Goal: Task Accomplishment & Management: Use online tool/utility

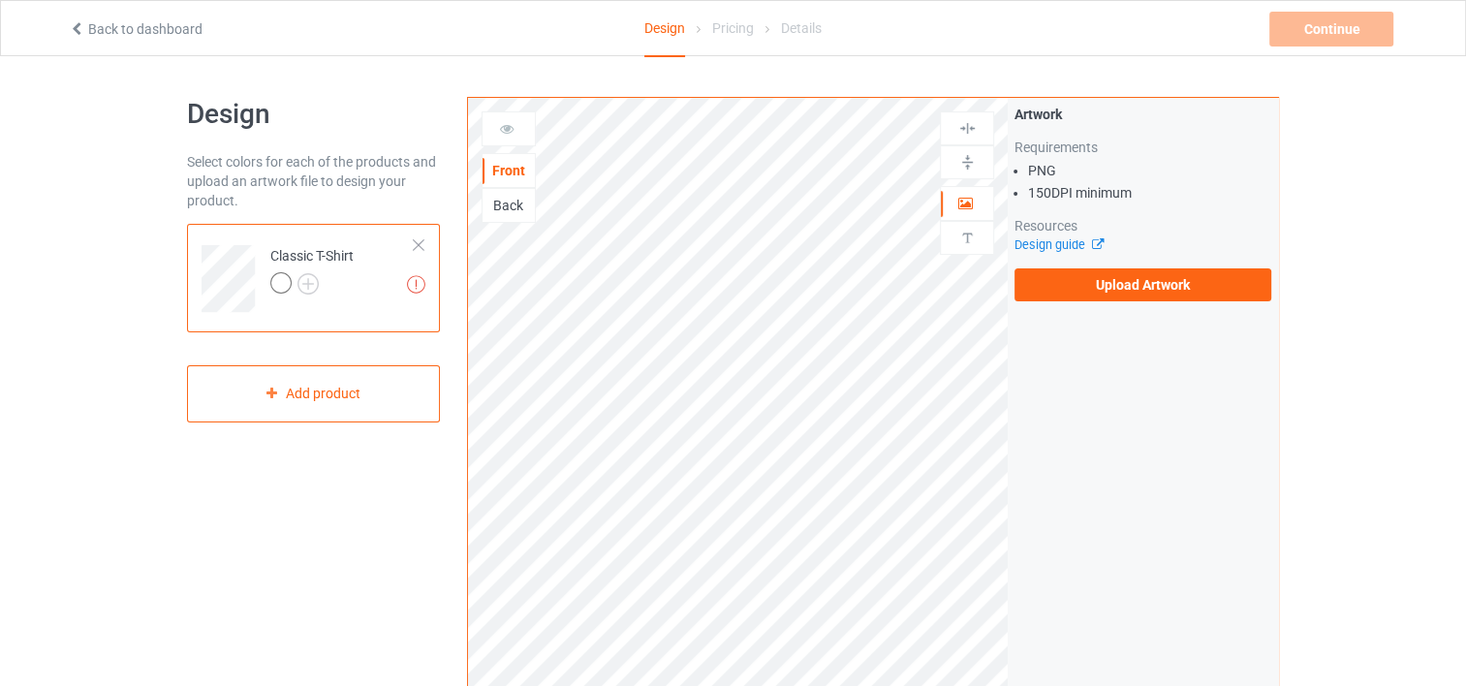
click at [274, 280] on div at bounding box center [280, 282] width 21 height 21
click at [970, 240] on img at bounding box center [968, 238] width 18 height 18
click at [963, 202] on icon at bounding box center [966, 201] width 16 height 14
click at [1130, 286] on label "Upload Artwork" at bounding box center [1143, 284] width 257 height 33
click at [0, 0] on input "Upload Artwork" at bounding box center [0, 0] width 0 height 0
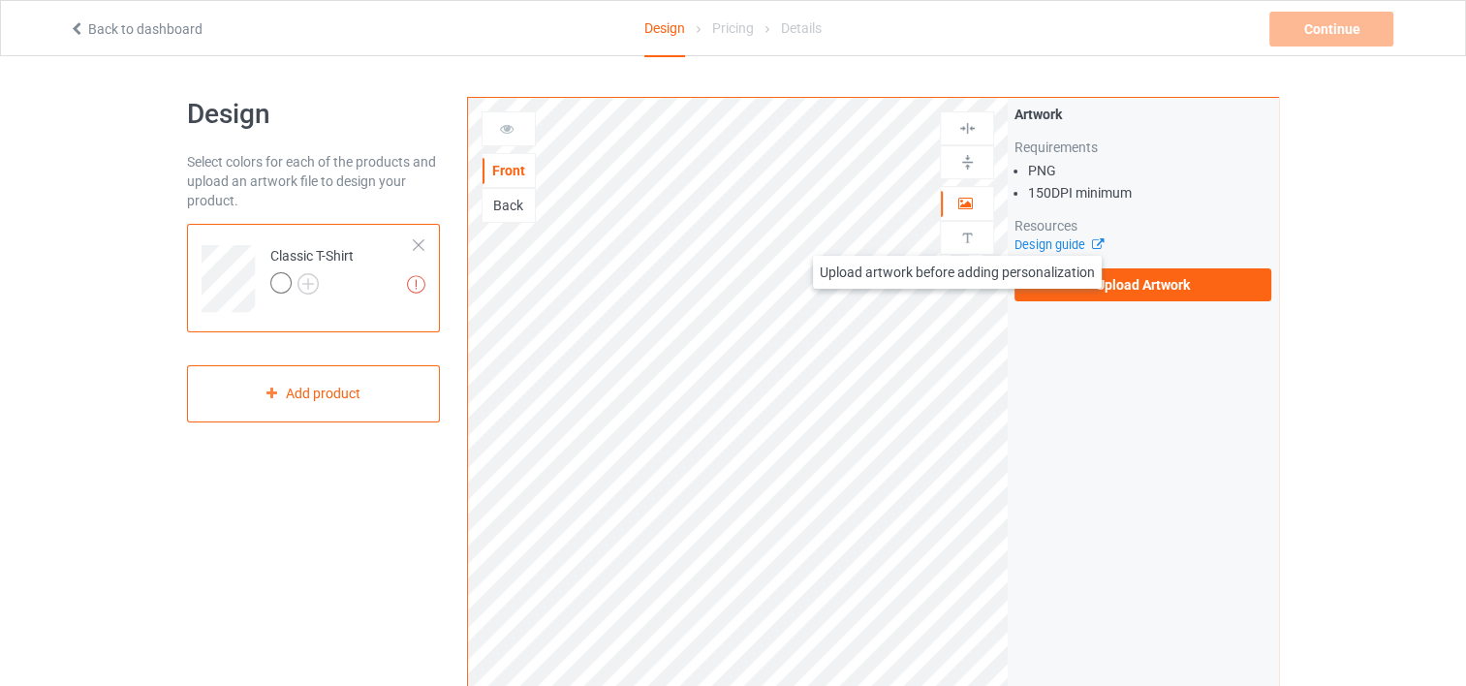
click at [959, 236] on img at bounding box center [968, 238] width 18 height 18
drag, startPoint x: 946, startPoint y: 208, endPoint x: 947, endPoint y: 248, distance: 39.7
click at [947, 248] on div "Artwork Upload artwork before adding personalization" at bounding box center [967, 220] width 54 height 69
drag, startPoint x: 947, startPoint y: 248, endPoint x: 961, endPoint y: 236, distance: 18.6
click at [961, 236] on img at bounding box center [968, 238] width 18 height 18
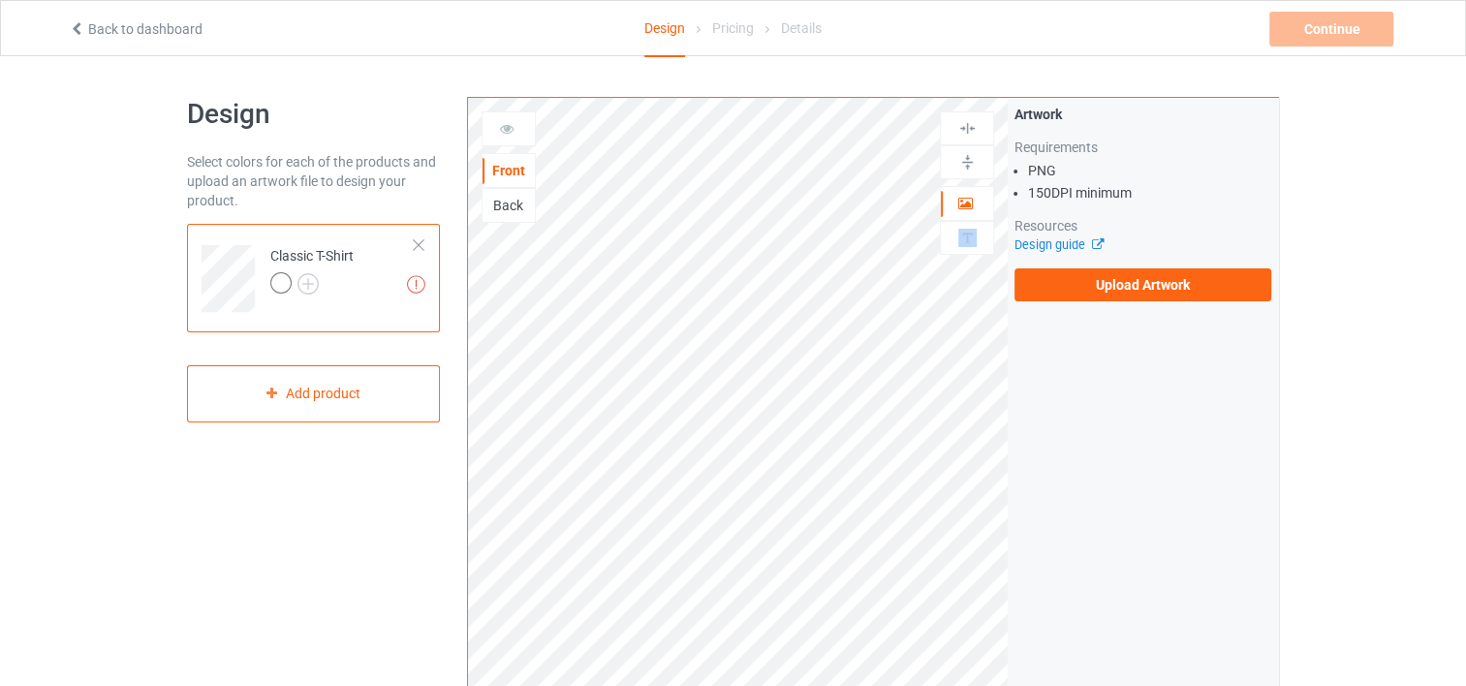
click at [964, 164] on img at bounding box center [968, 162] width 18 height 18
click at [961, 125] on img at bounding box center [968, 128] width 18 height 18
click at [514, 205] on div "Back" at bounding box center [509, 205] width 52 height 19
click at [511, 175] on div "Front" at bounding box center [509, 170] width 52 height 19
click at [500, 130] on icon at bounding box center [507, 126] width 16 height 14
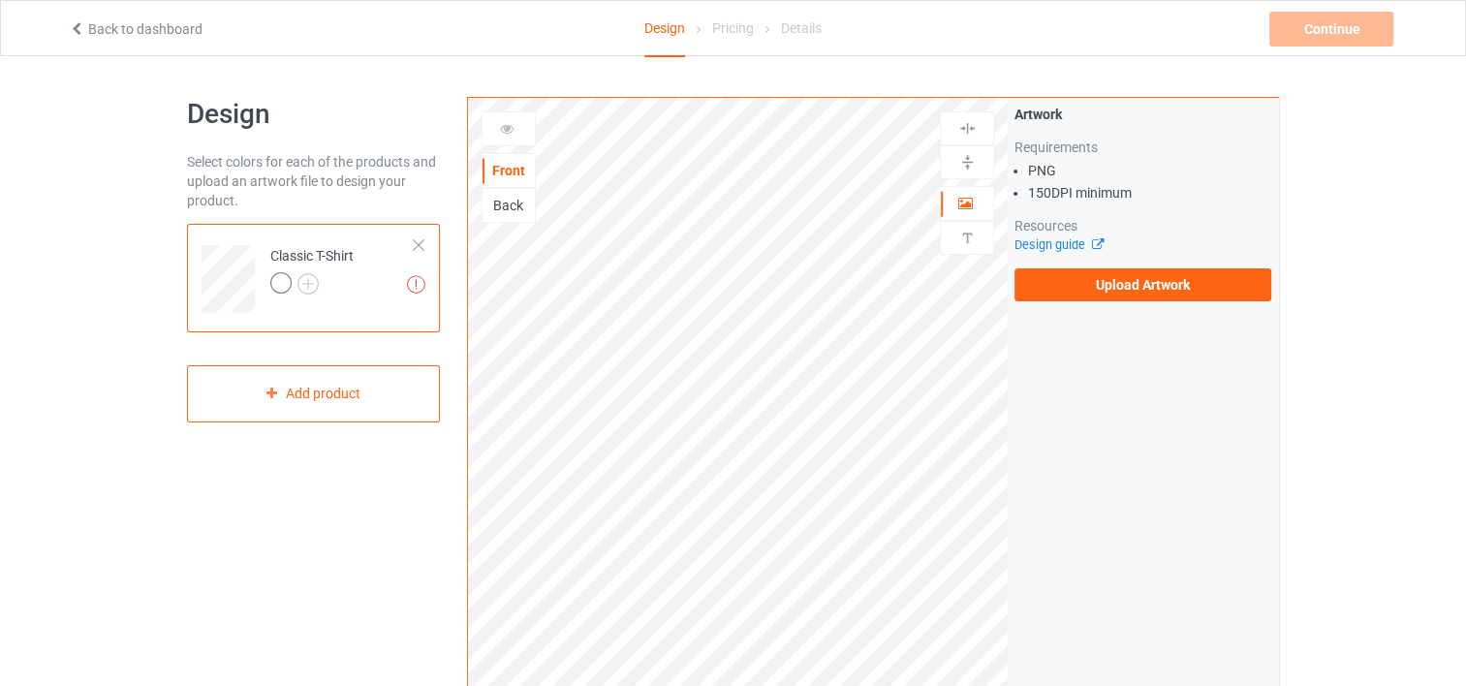
click at [1050, 187] on li "150 DPI minimum" at bounding box center [1149, 192] width 243 height 19
click at [1106, 278] on label "Upload Artwork" at bounding box center [1143, 284] width 257 height 33
click at [0, 0] on input "Upload Artwork" at bounding box center [0, 0] width 0 height 0
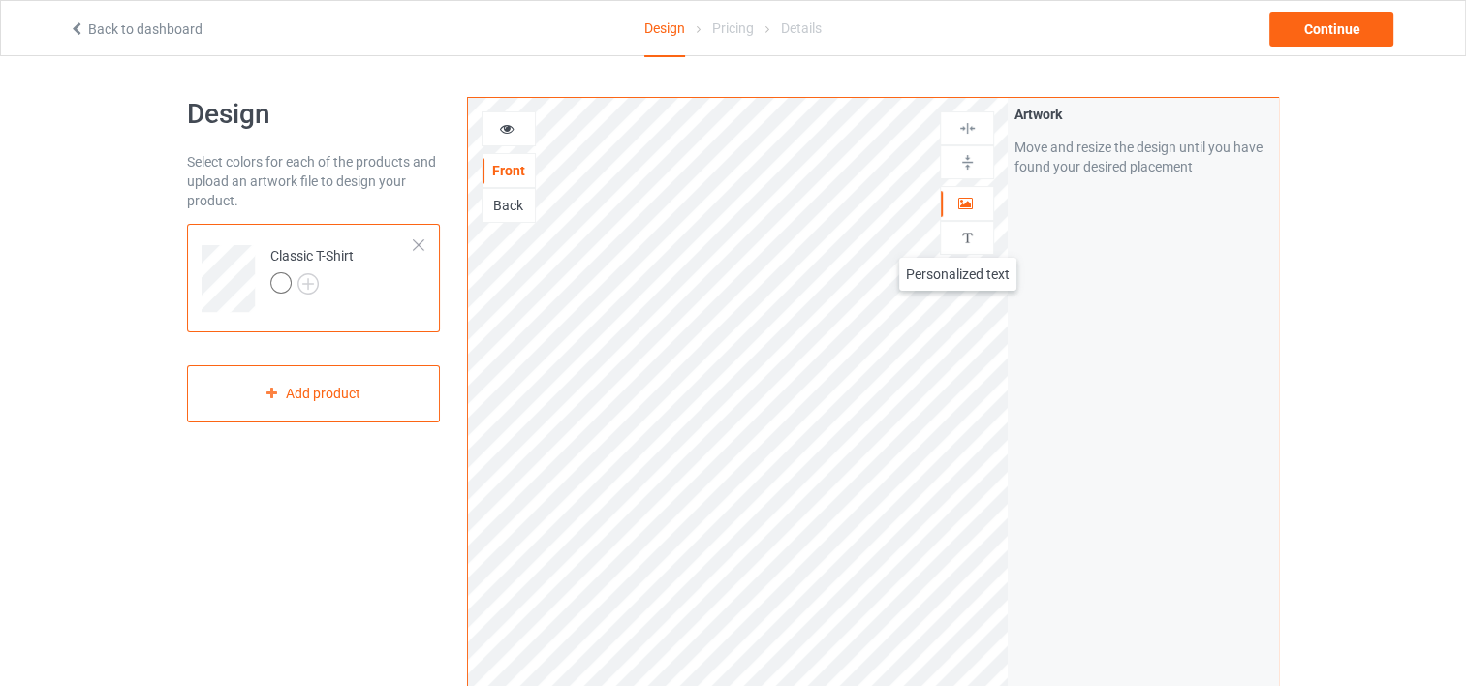
click at [959, 238] on img at bounding box center [968, 238] width 18 height 18
click at [1103, 143] on div "Add text" at bounding box center [1143, 148] width 257 height 35
click at [967, 234] on img at bounding box center [968, 238] width 18 height 18
click at [1108, 143] on div "Add text" at bounding box center [1143, 148] width 257 height 35
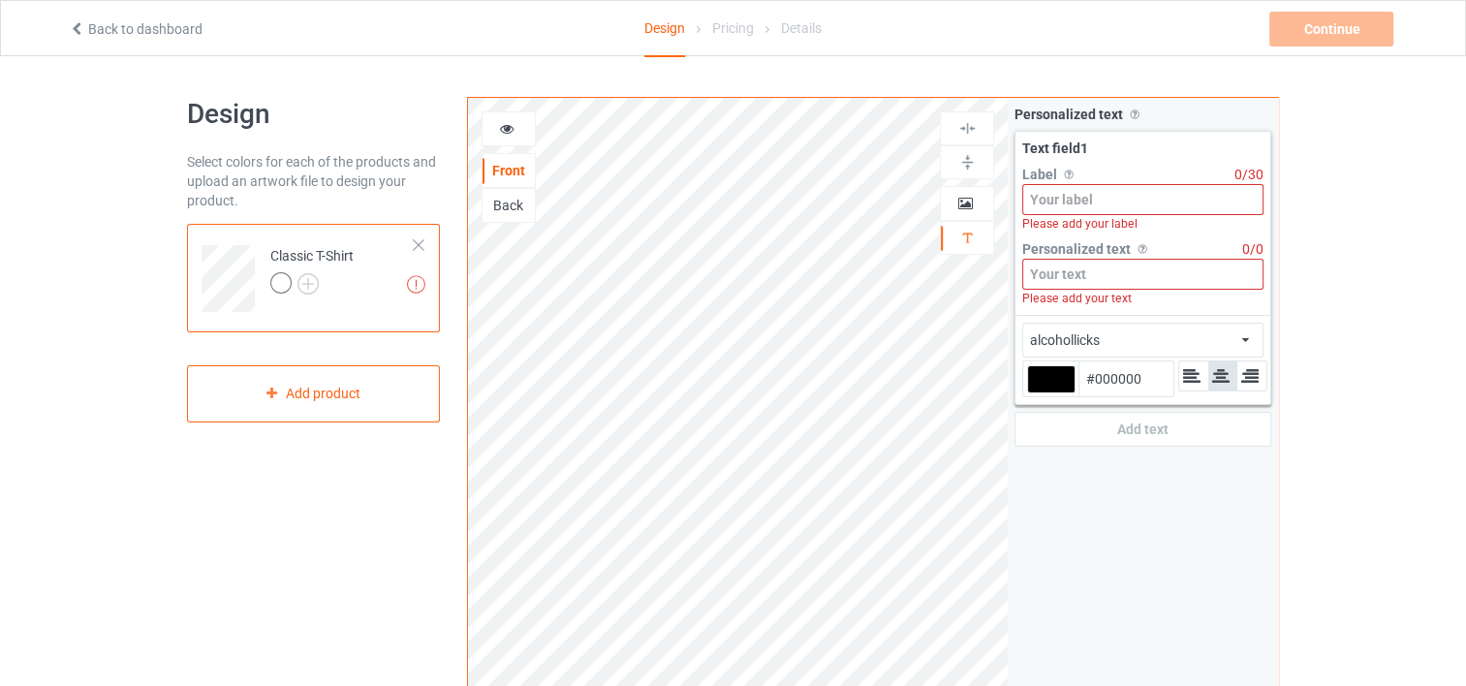
click at [1060, 275] on input at bounding box center [1143, 274] width 241 height 31
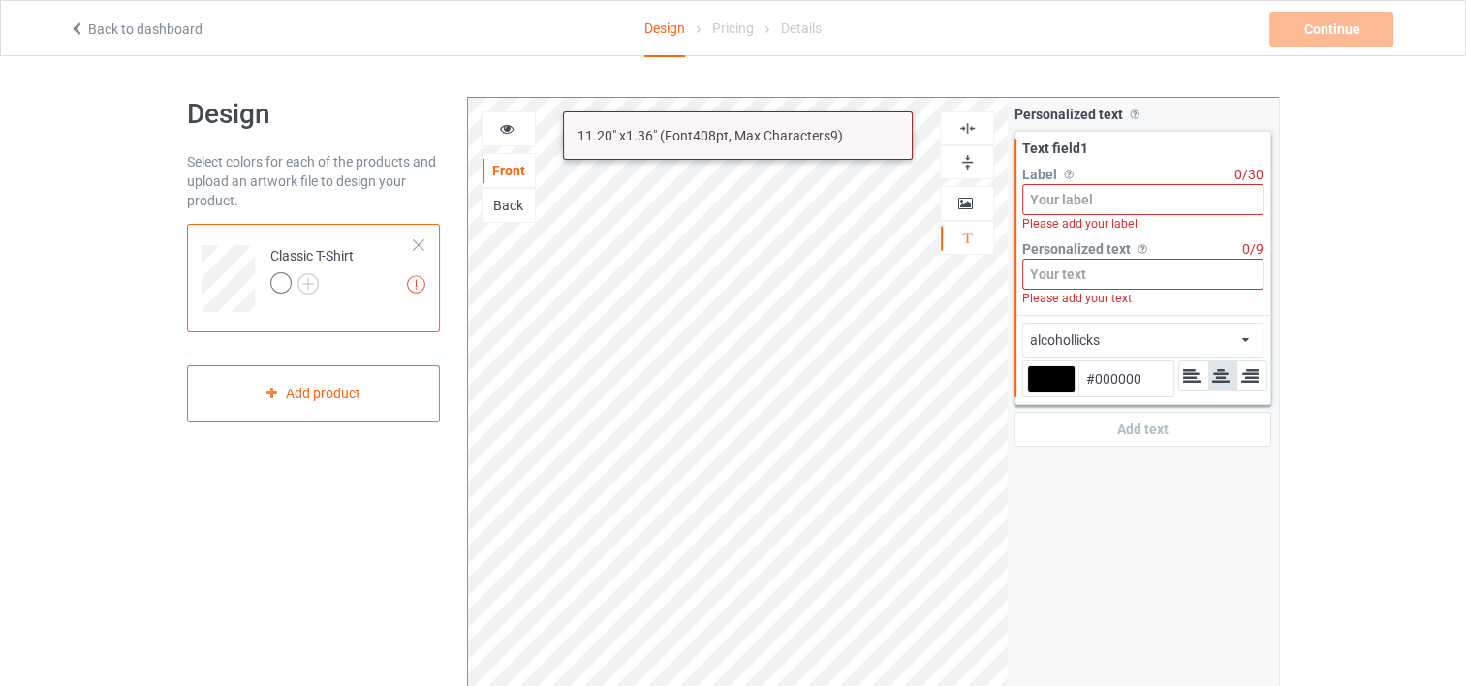
click at [1058, 202] on input at bounding box center [1143, 199] width 241 height 31
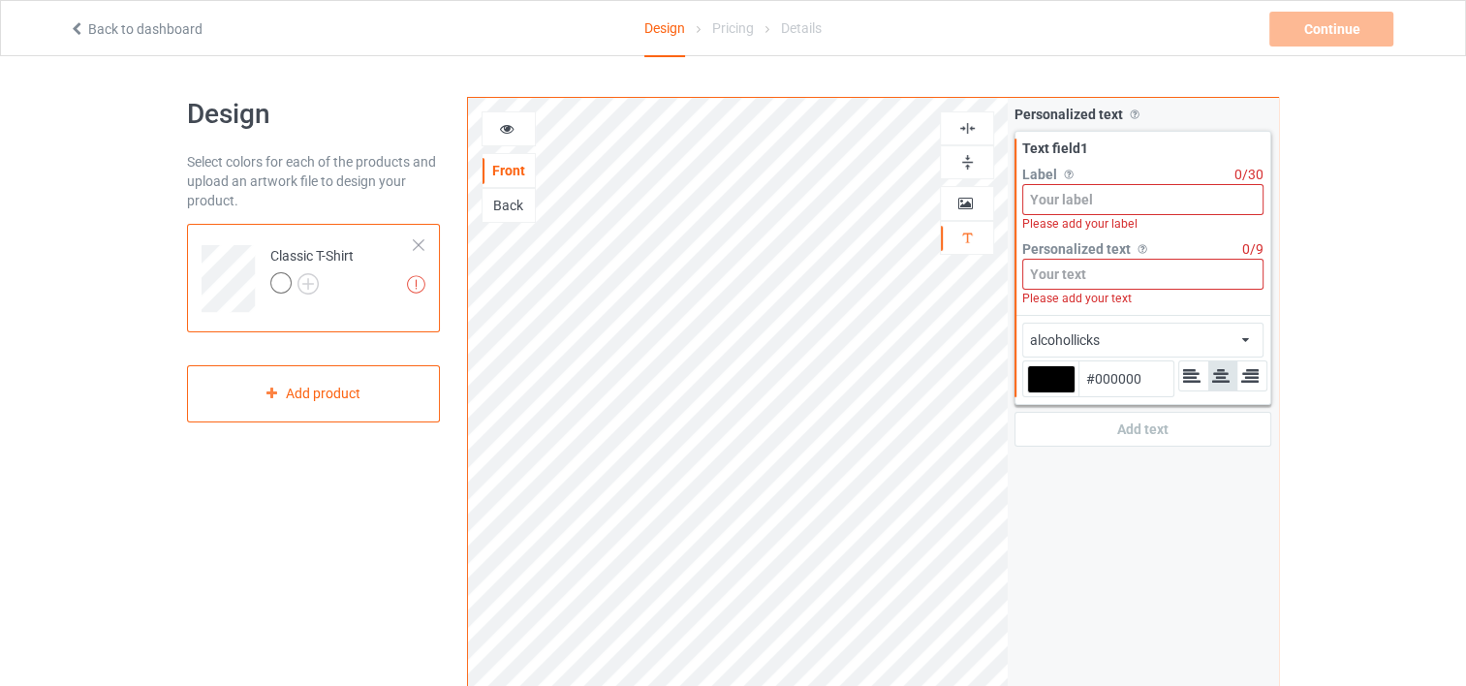
paste input "MUNDUS SINE CAESARIBUS"
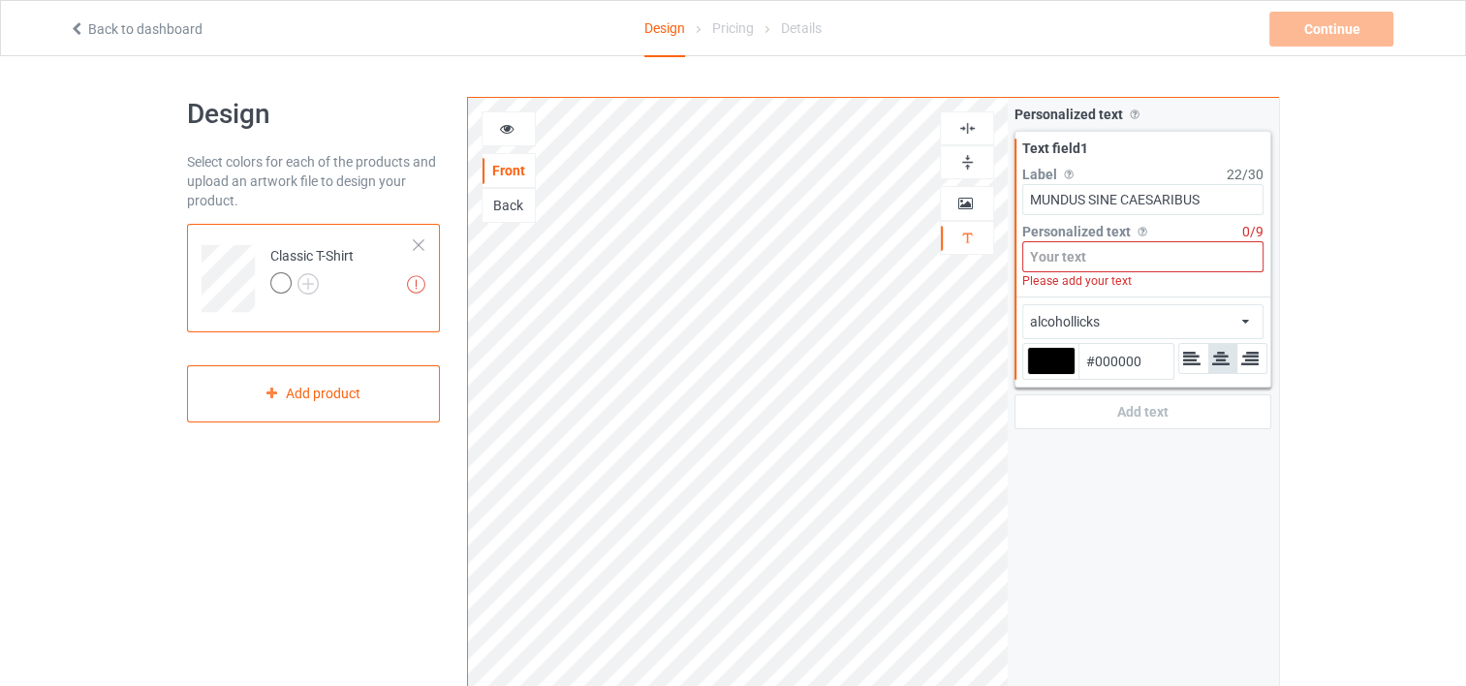
type input "MUNDUS SINE CAESARIBUS"
click at [1062, 261] on input at bounding box center [1143, 256] width 241 height 31
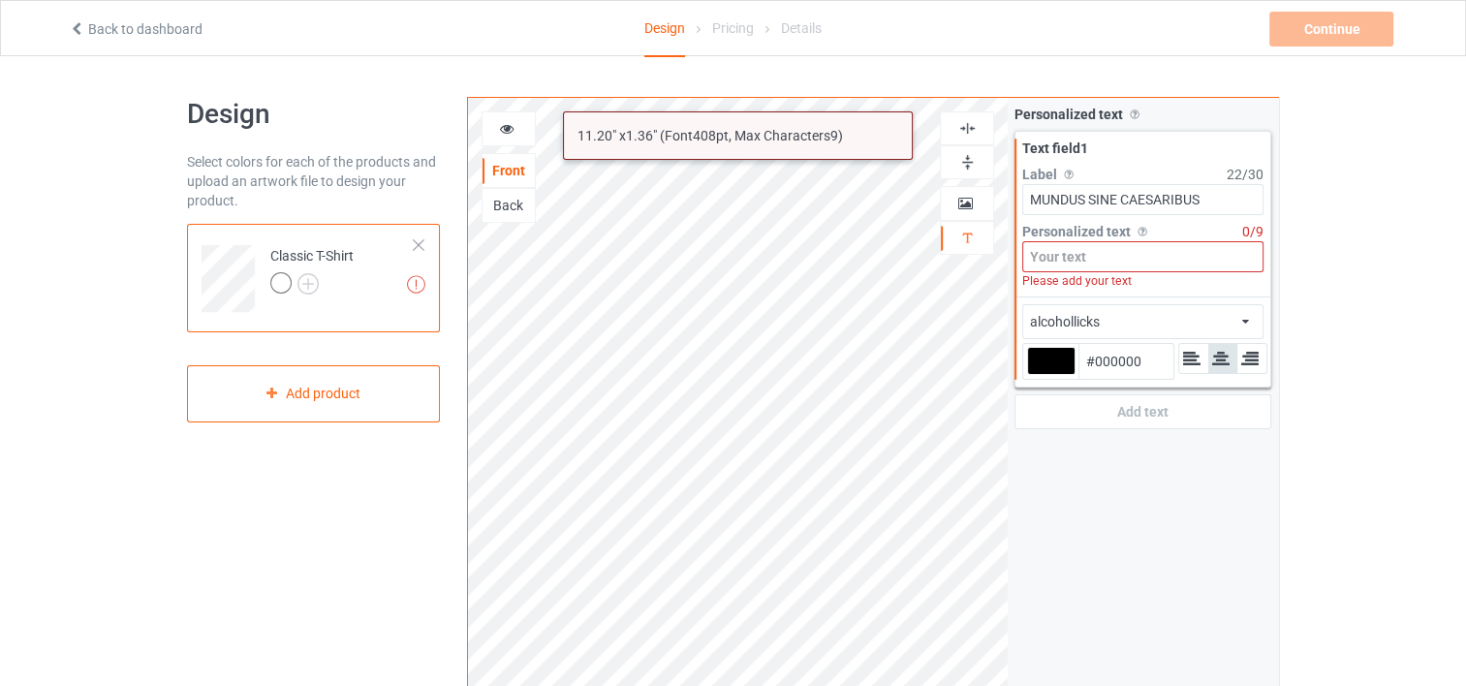
paste input "MUNDUS SINE CAESARIBUS"
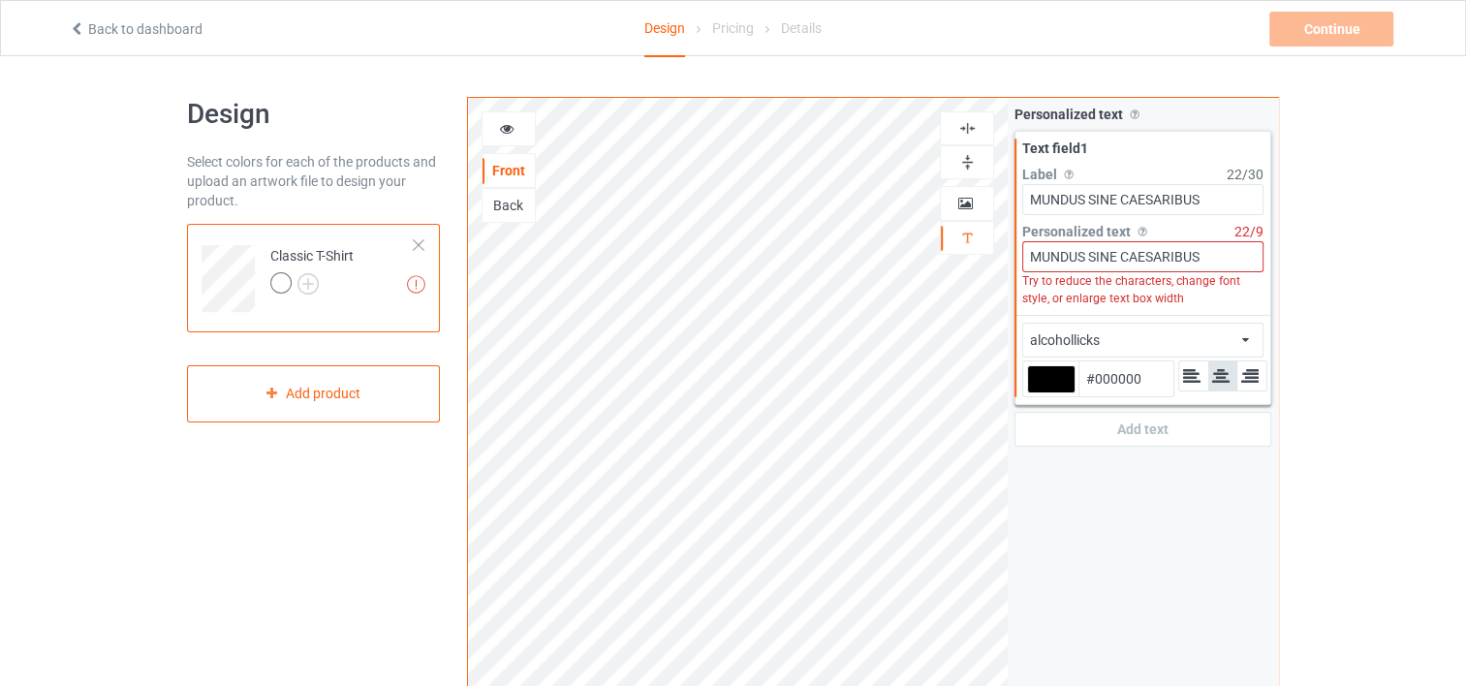
click at [1118, 257] on input "MUNDUS SINE CAESARIBUS" at bounding box center [1143, 256] width 241 height 31
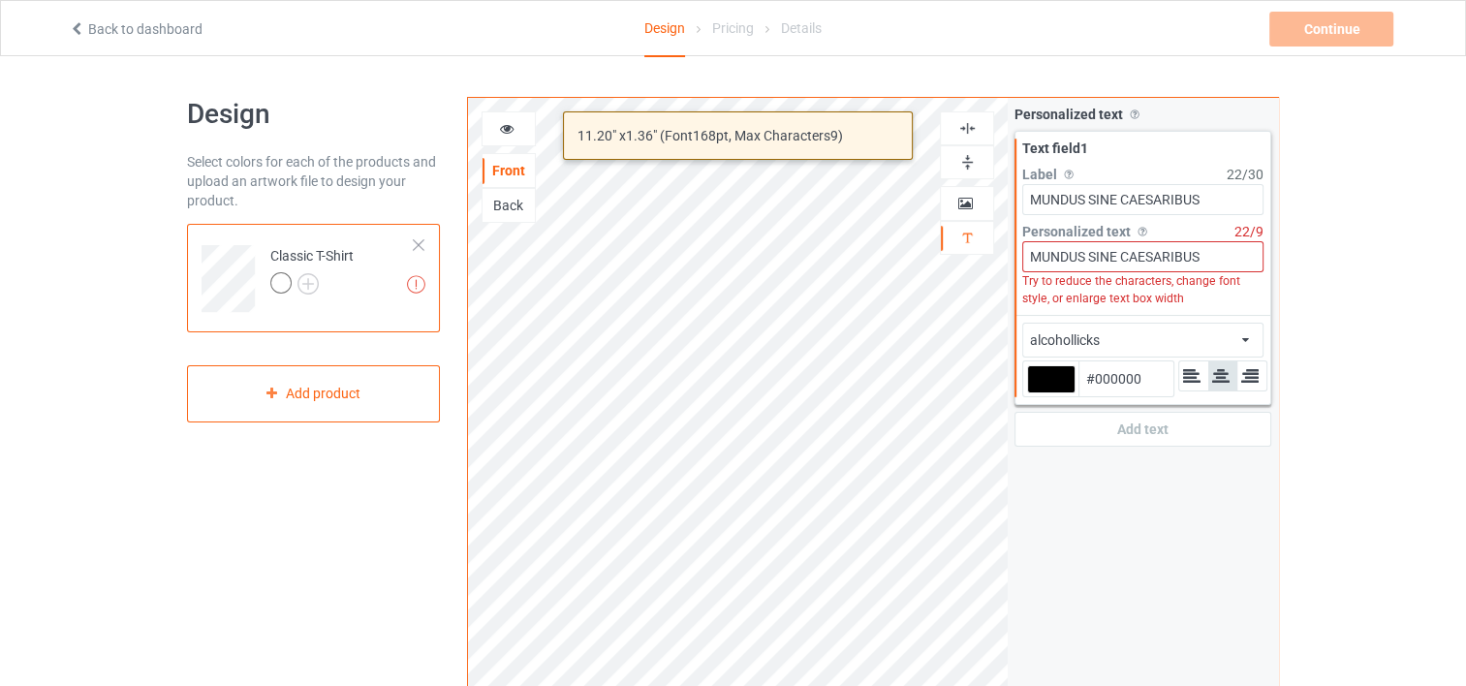
drag, startPoint x: 1120, startPoint y: 256, endPoint x: 1225, endPoint y: 257, distance: 104.7
click at [1229, 258] on input "MUNDUS SINE CAESARIBUS" at bounding box center [1143, 256] width 241 height 31
type input "MUNDUS SINE"
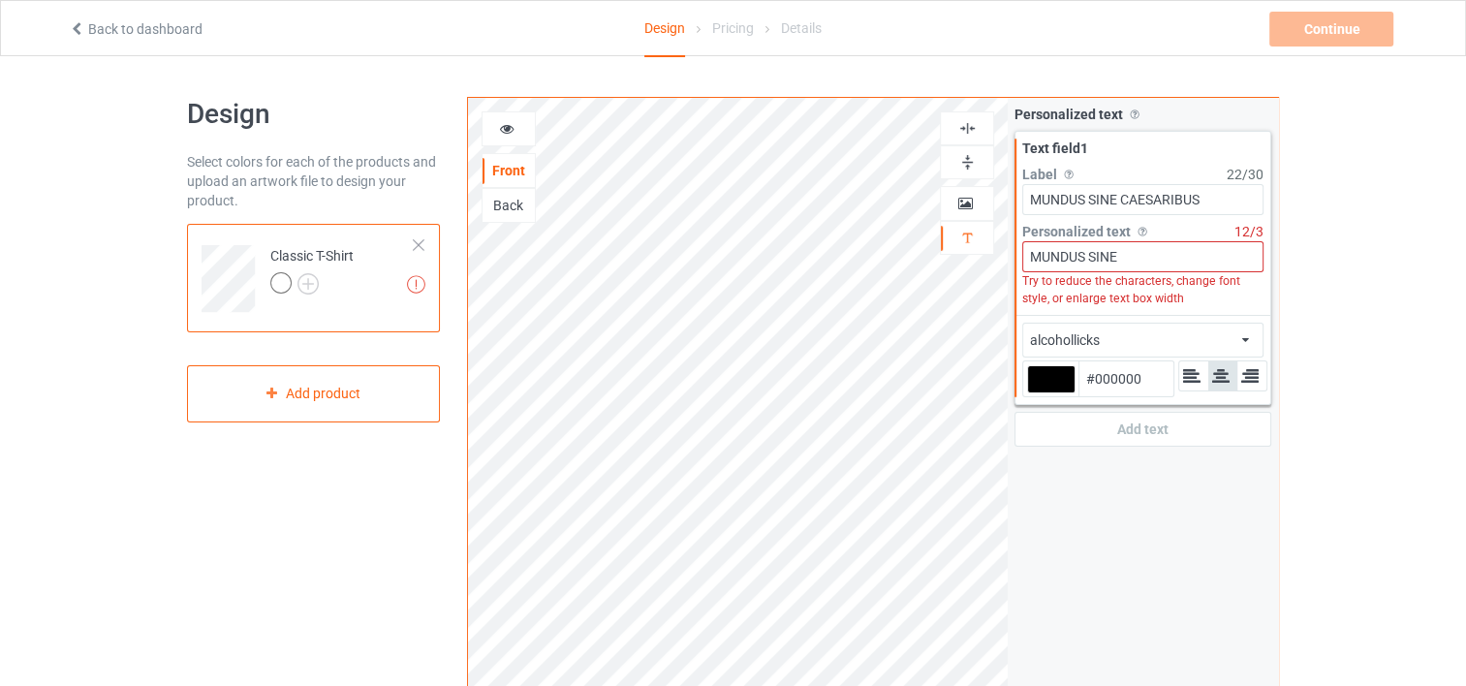
click at [1039, 379] on div at bounding box center [1051, 379] width 48 height 28
click at [1039, 394] on input "#000000" at bounding box center [1051, 407] width 48 height 26
type input "#484747"
type input "#a5a1a1"
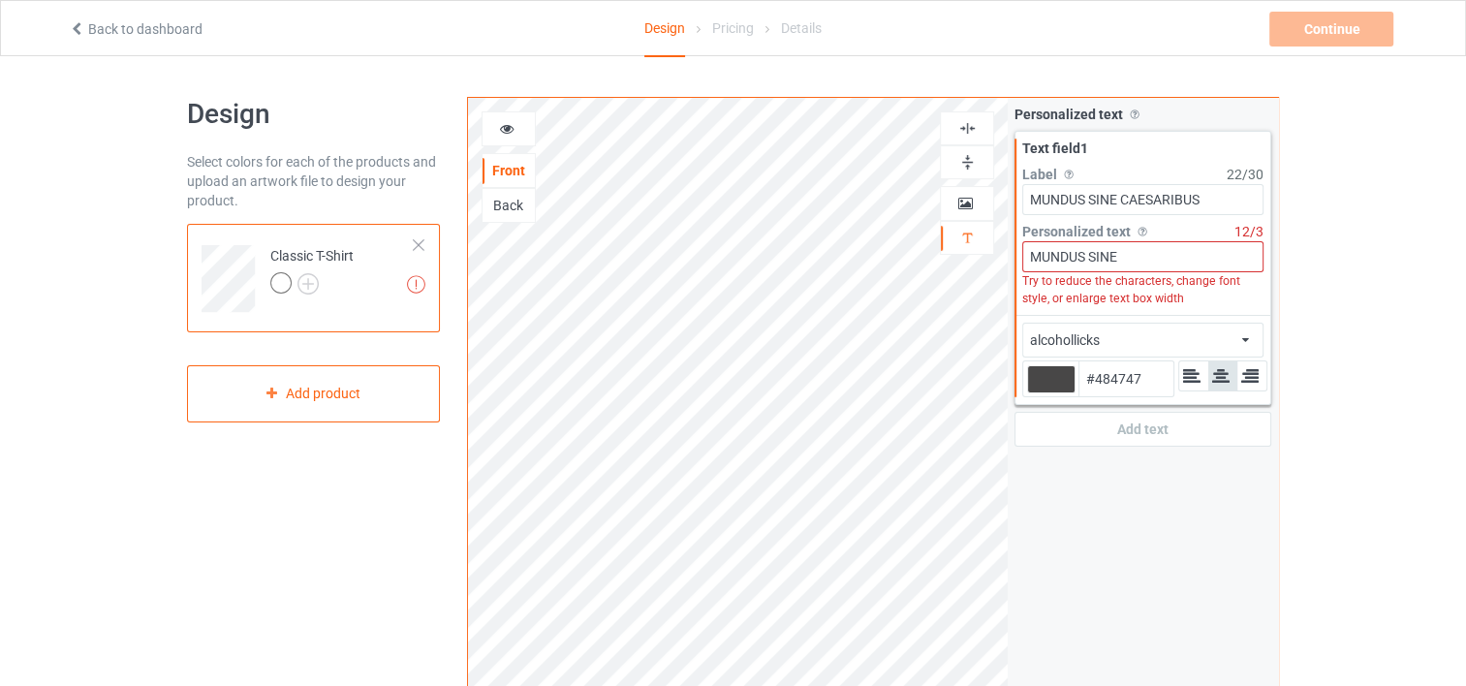
type input "#A5A1A1"
type input "#878282"
click at [1134, 167] on label "Label Personalized text label on the campaign buy page" at bounding box center [1125, 174] width 205 height 19
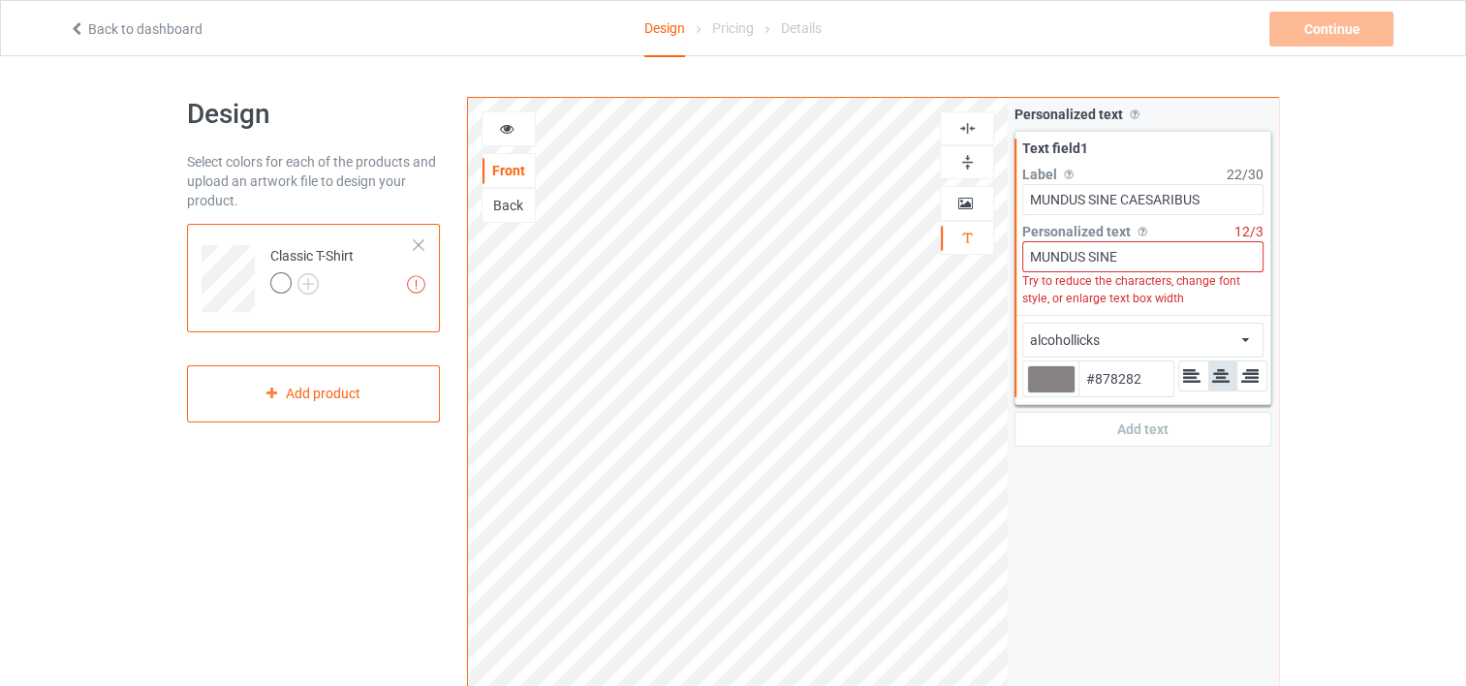
drag, startPoint x: 1122, startPoint y: 198, endPoint x: 1261, endPoint y: 217, distance: 139.9
click at [1261, 217] on div "Text field 1 Label Personalized text label on the campaign buy page 22 / 30 MUN…" at bounding box center [1143, 223] width 255 height 183
type input "MUNDUS SINE"
click at [1151, 499] on div "Personalized text Allow customers to personalize text with your choice of fonts…" at bounding box center [1143, 466] width 270 height 737
click at [1151, 434] on div "Add text" at bounding box center [1143, 429] width 257 height 35
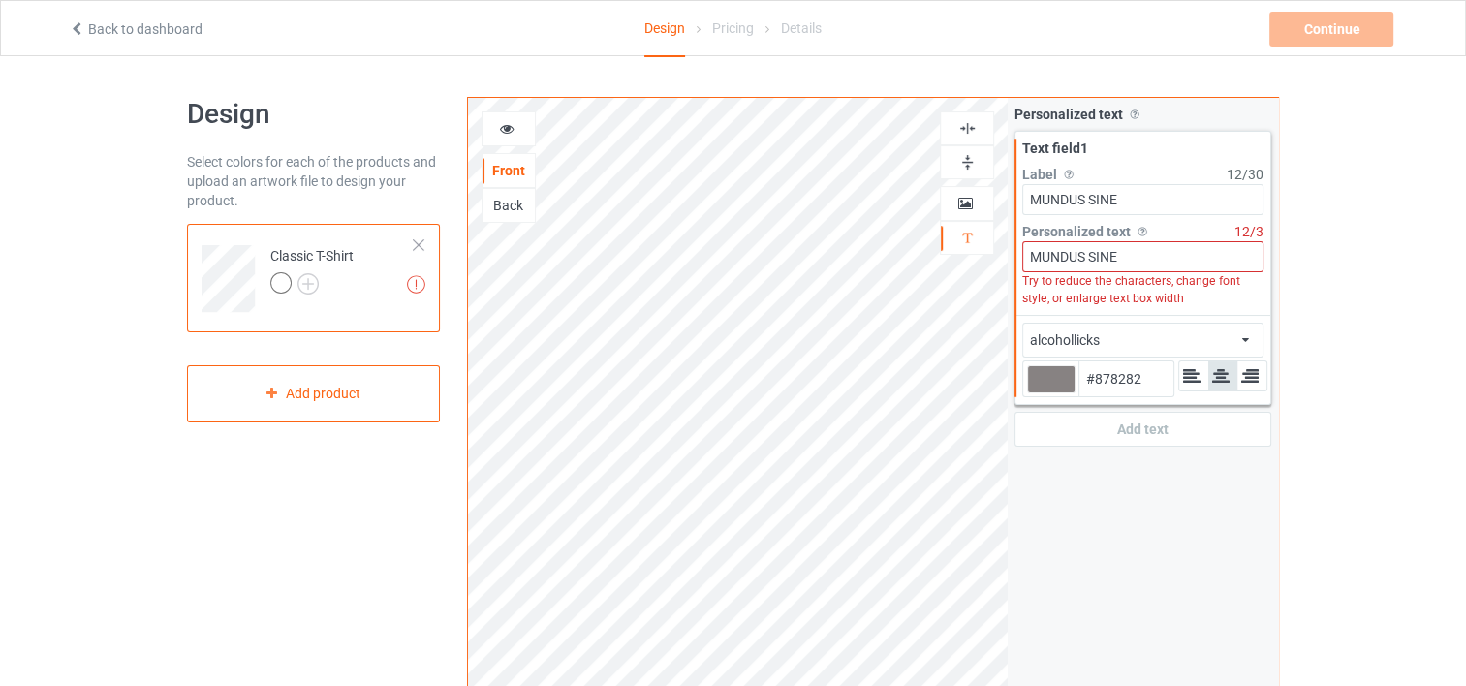
click at [1137, 340] on div "alcohollicks african airstream aladdin alcohollicks [PERSON_NAME] almontesnow a…" at bounding box center [1143, 340] width 241 height 35
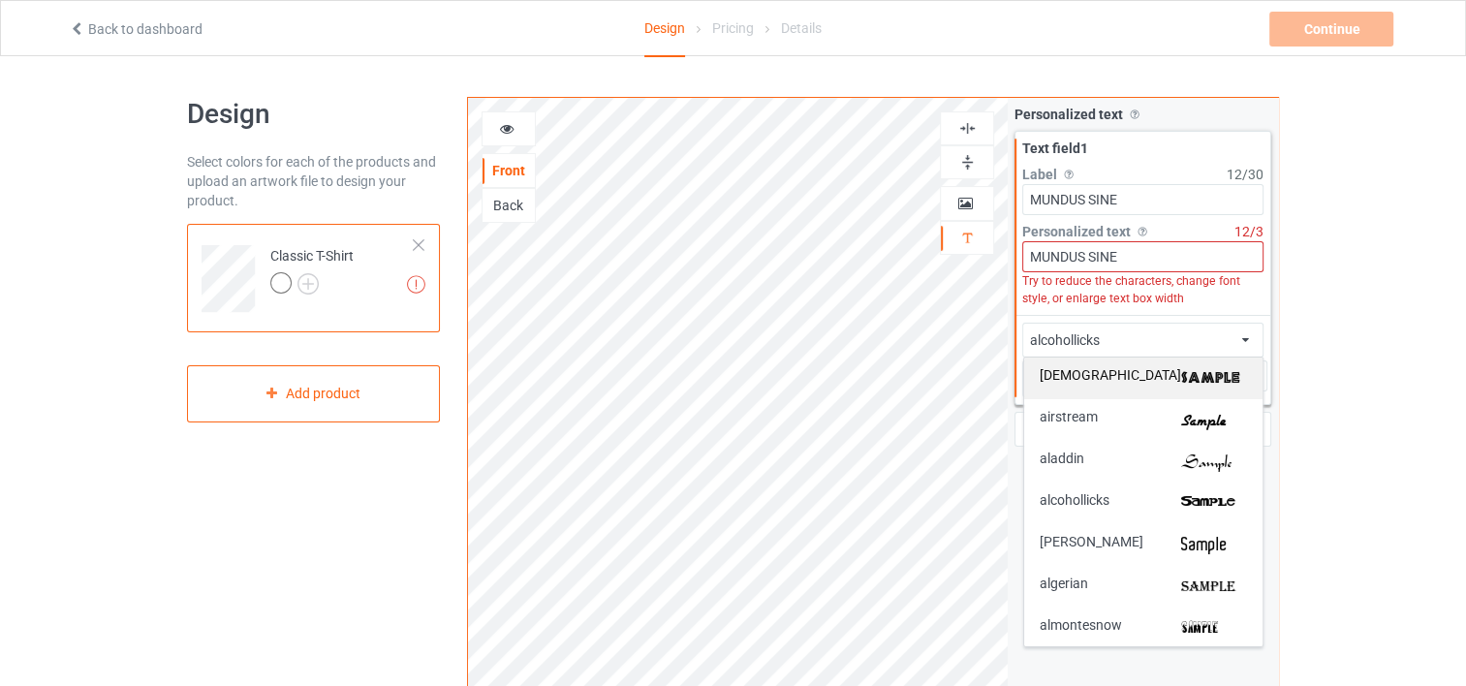
click at [1184, 378] on img at bounding box center [1214, 378] width 66 height 20
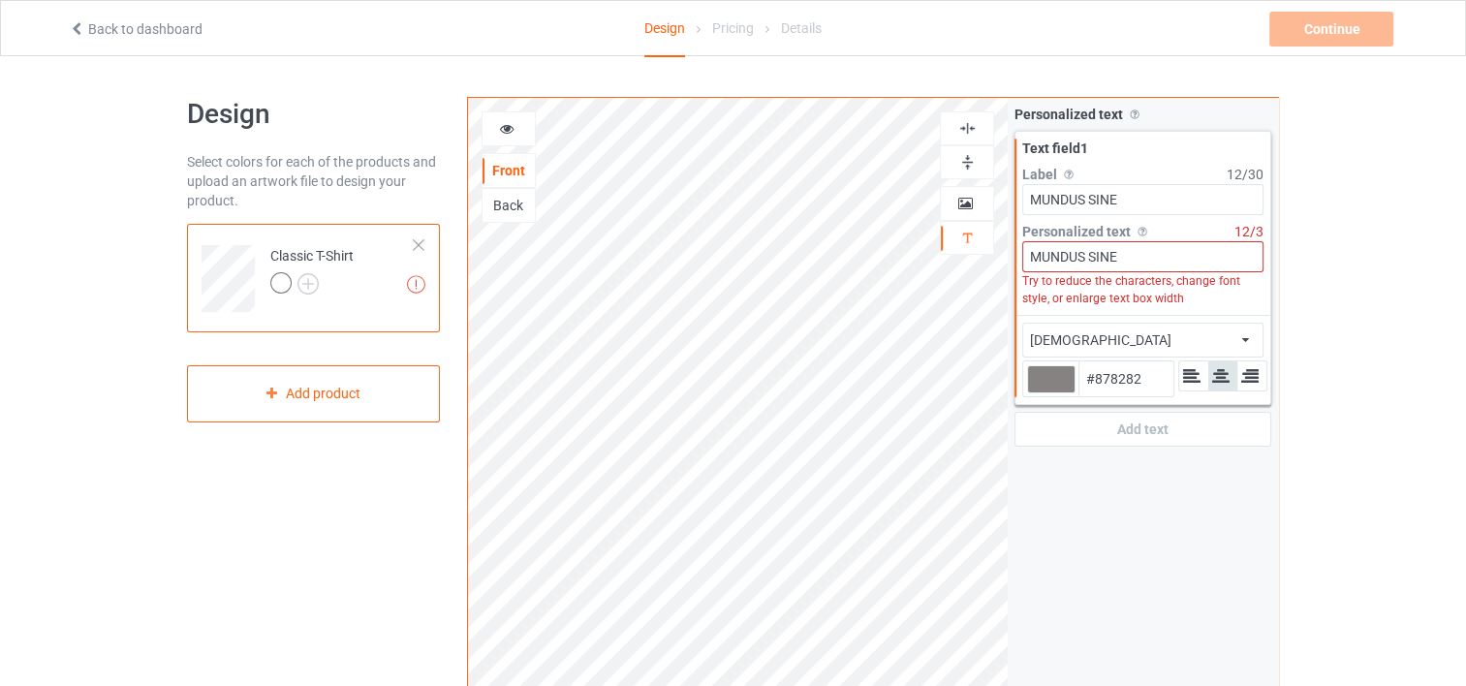
click at [1116, 380] on input "#878282" at bounding box center [1126, 379] width 95 height 35
click at [1125, 387] on input "#878282" at bounding box center [1126, 379] width 95 height 35
click at [1137, 384] on input "#878282" at bounding box center [1126, 379] width 95 height 35
click at [1109, 344] on div "african african airstream aladdin alcohollicks [PERSON_NAME] almontesnow anglic…" at bounding box center [1143, 340] width 241 height 35
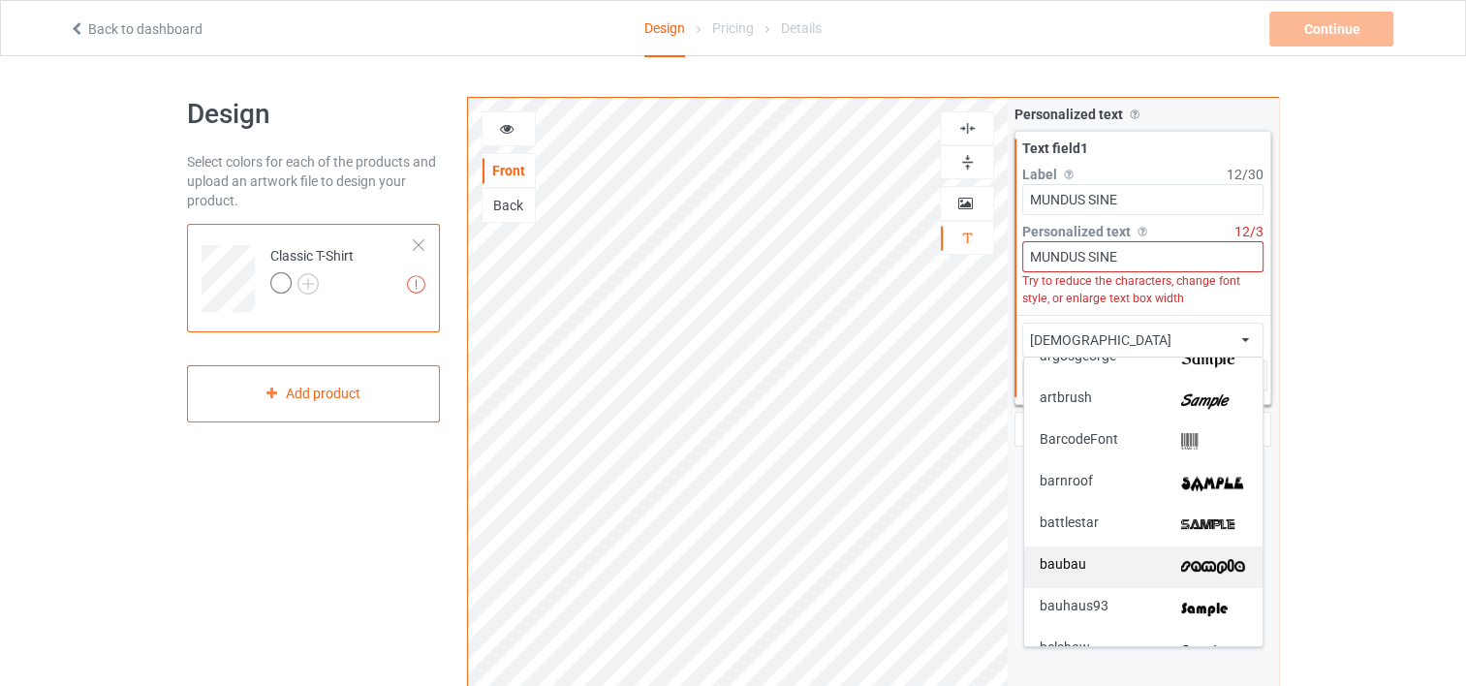
scroll to position [485, 0]
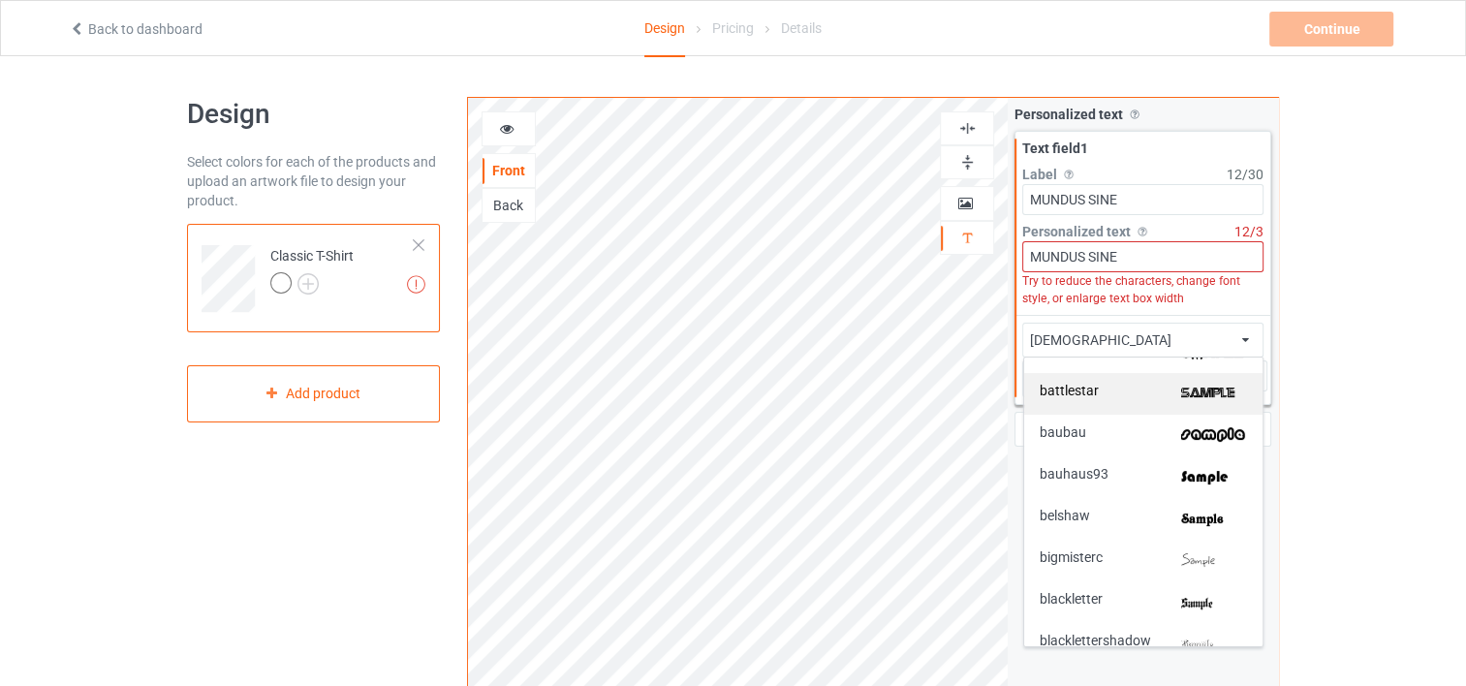
click at [1167, 390] on div "battlestar" at bounding box center [1143, 394] width 207 height 20
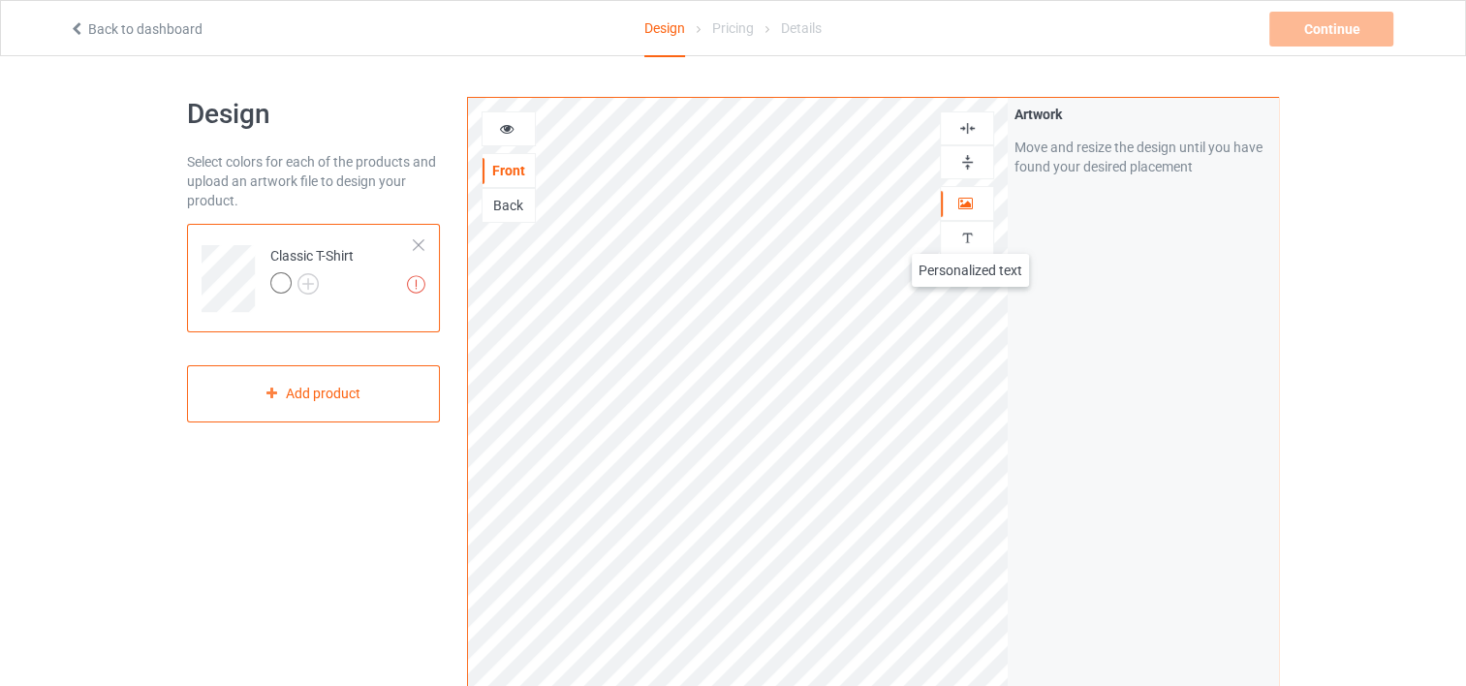
click at [971, 235] on img at bounding box center [968, 238] width 18 height 18
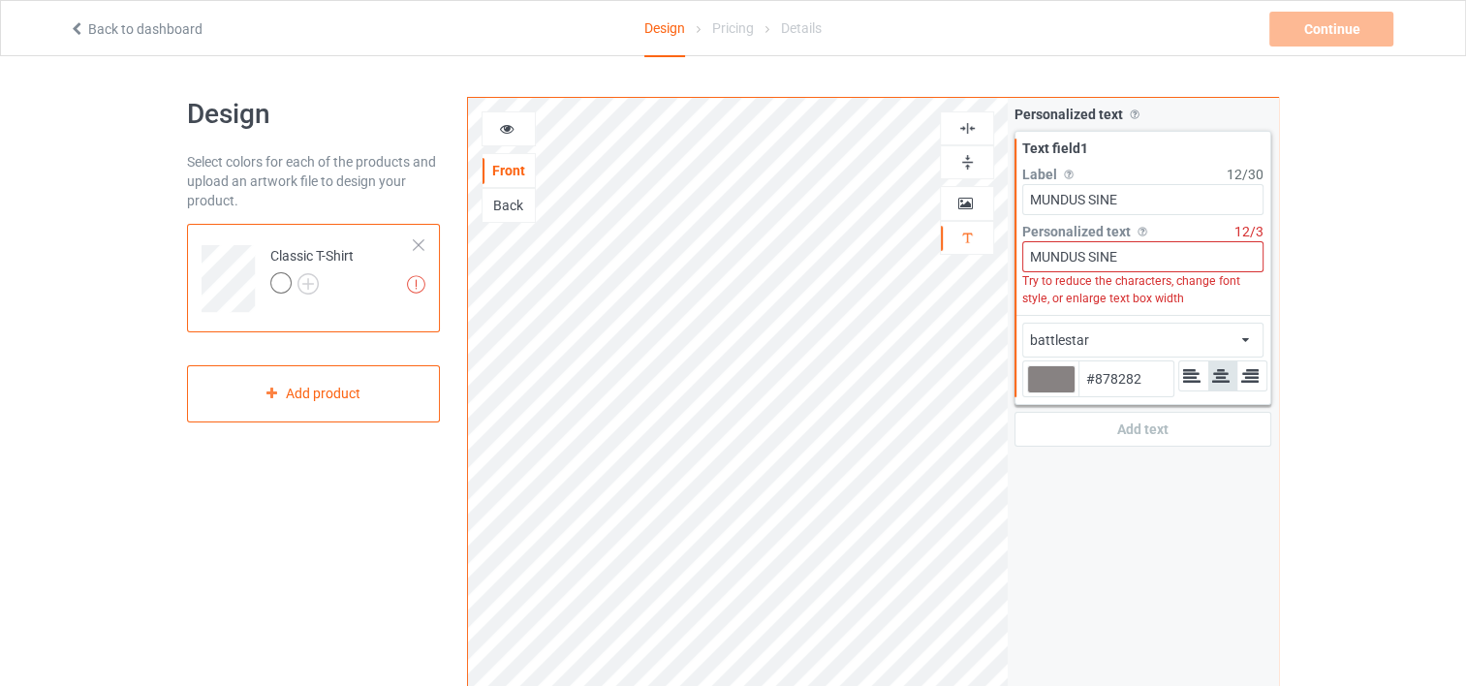
click at [1056, 135] on div "Text field 1 Label Personalized text label on the campaign buy page 12 / 30 MUN…" at bounding box center [1143, 223] width 255 height 183
click at [1055, 147] on div "Text field 1" at bounding box center [1143, 148] width 241 height 19
click at [1055, 171] on label "Label Personalized text label on the campaign buy page" at bounding box center [1125, 174] width 205 height 19
click at [1145, 429] on div "Add text" at bounding box center [1143, 429] width 257 height 35
click at [1146, 428] on div "Add text" at bounding box center [1143, 429] width 257 height 35
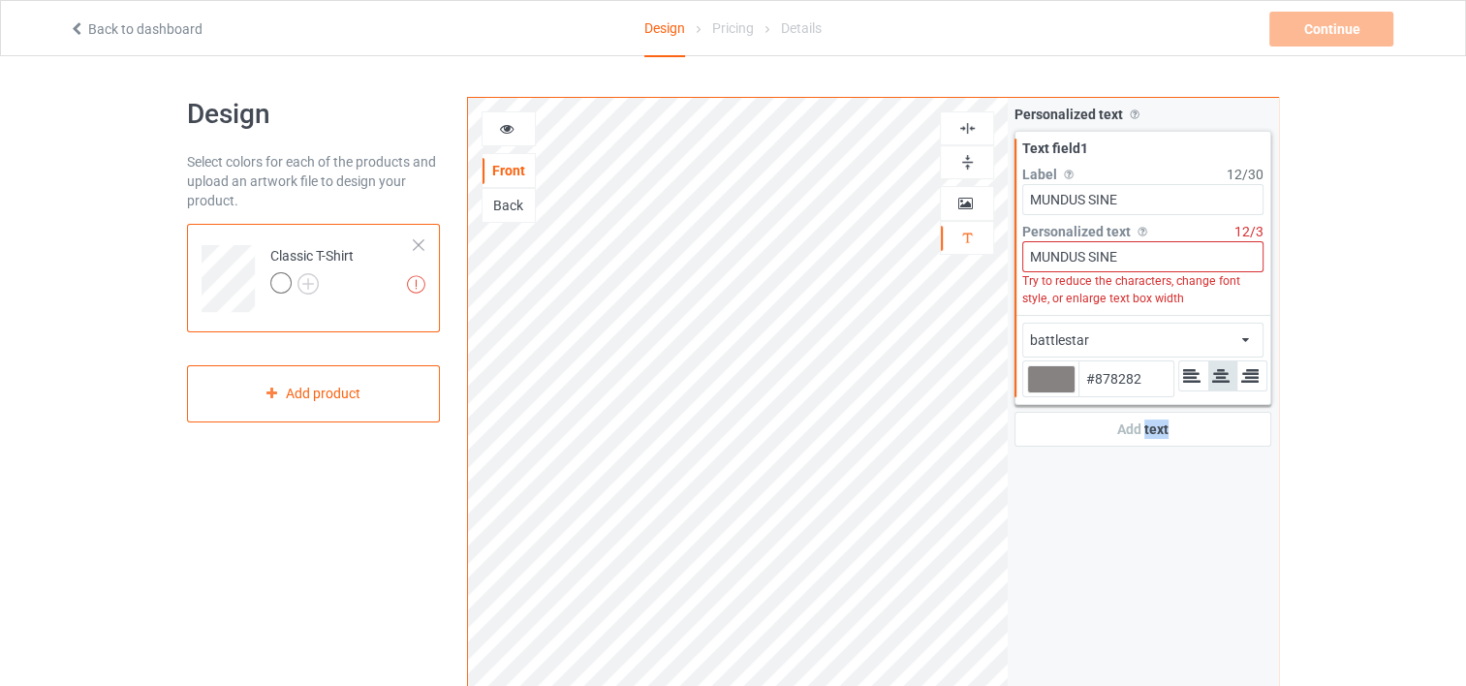
click at [1146, 428] on div "Add text" at bounding box center [1143, 429] width 257 height 35
click at [1137, 447] on div "Personalized text Allow customers to personalize text with your choice of fonts…" at bounding box center [1143, 276] width 270 height 356
click at [503, 130] on icon at bounding box center [507, 126] width 16 height 14
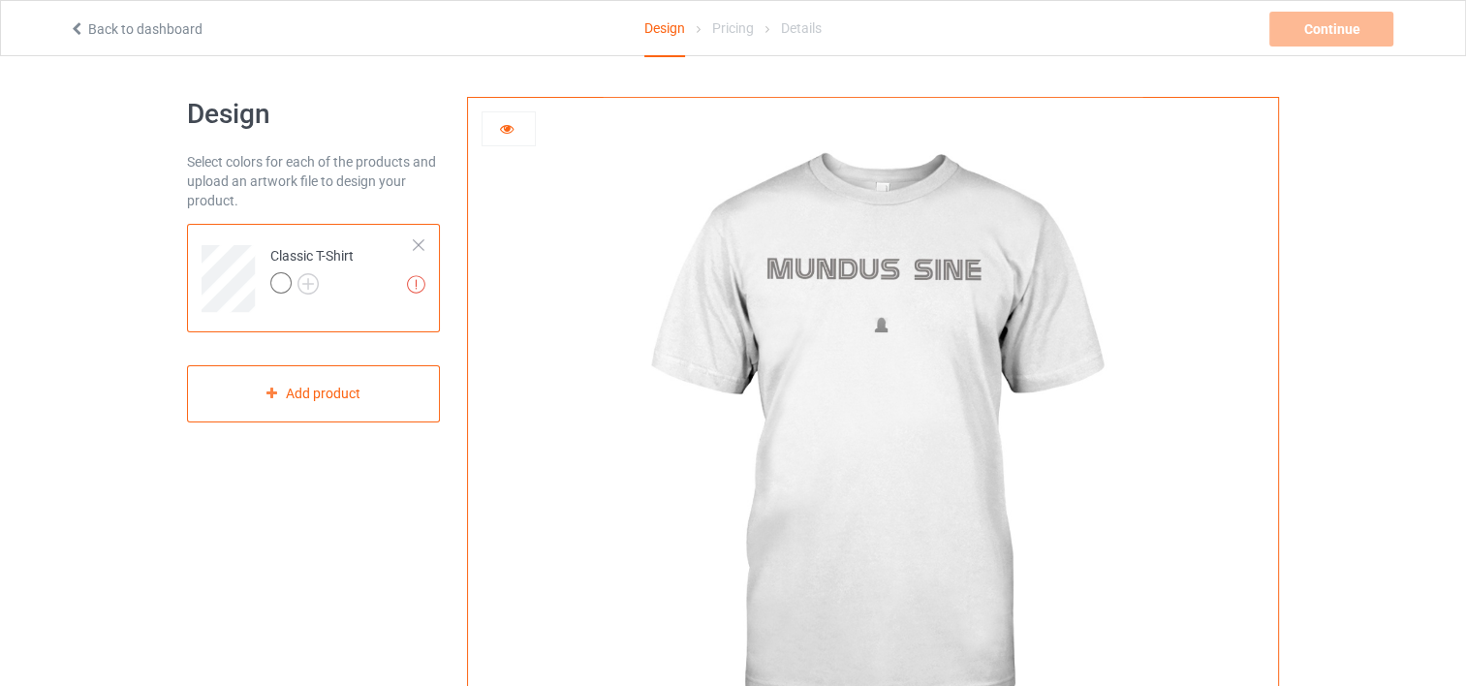
scroll to position [0, 0]
click at [506, 132] on icon at bounding box center [507, 126] width 16 height 14
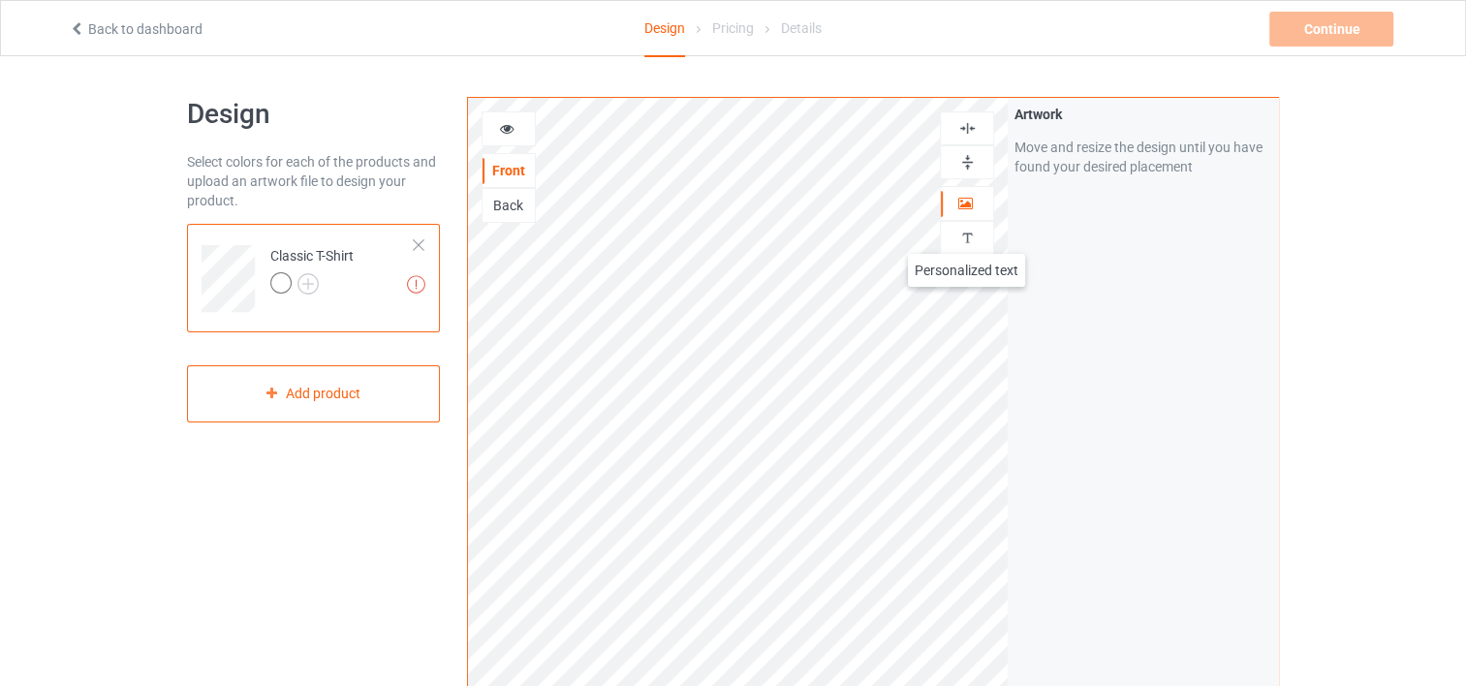
click at [967, 235] on img at bounding box center [968, 238] width 18 height 18
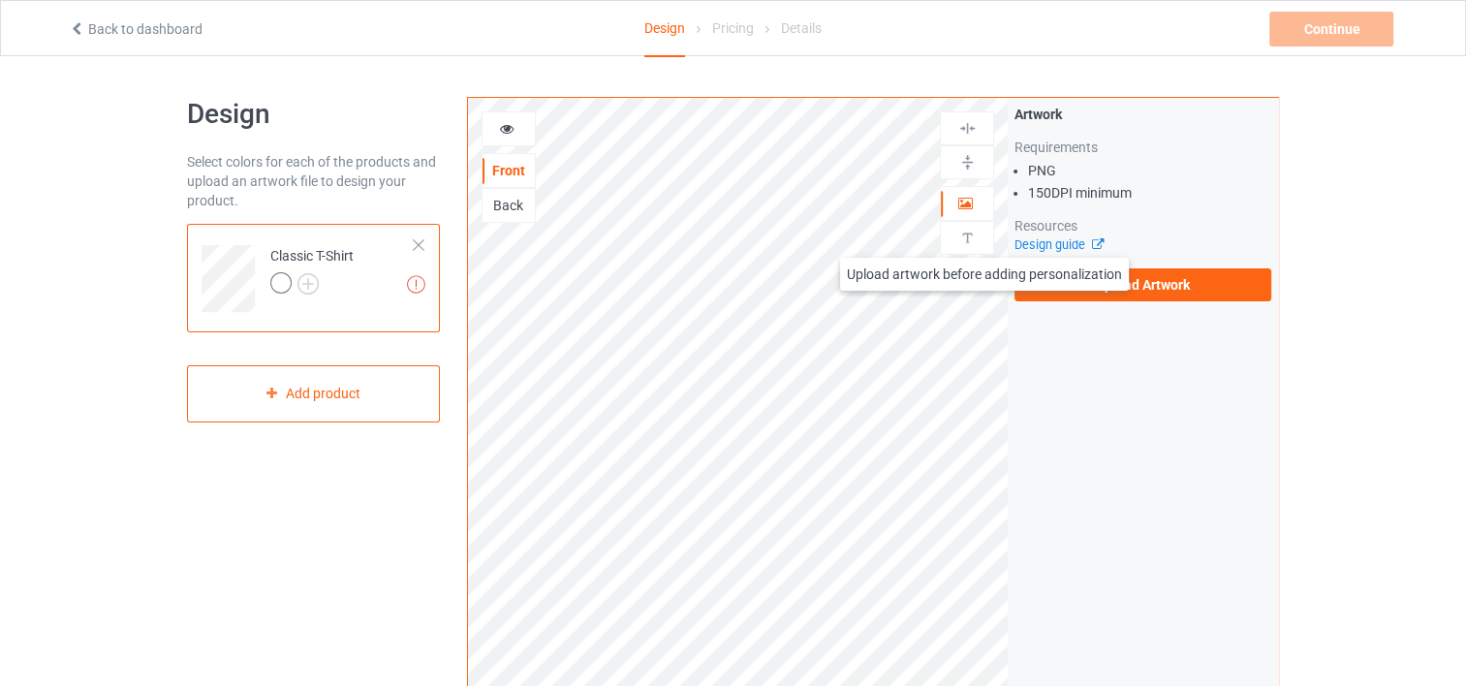
click at [969, 231] on img at bounding box center [968, 238] width 18 height 18
click at [969, 233] on img at bounding box center [968, 238] width 18 height 18
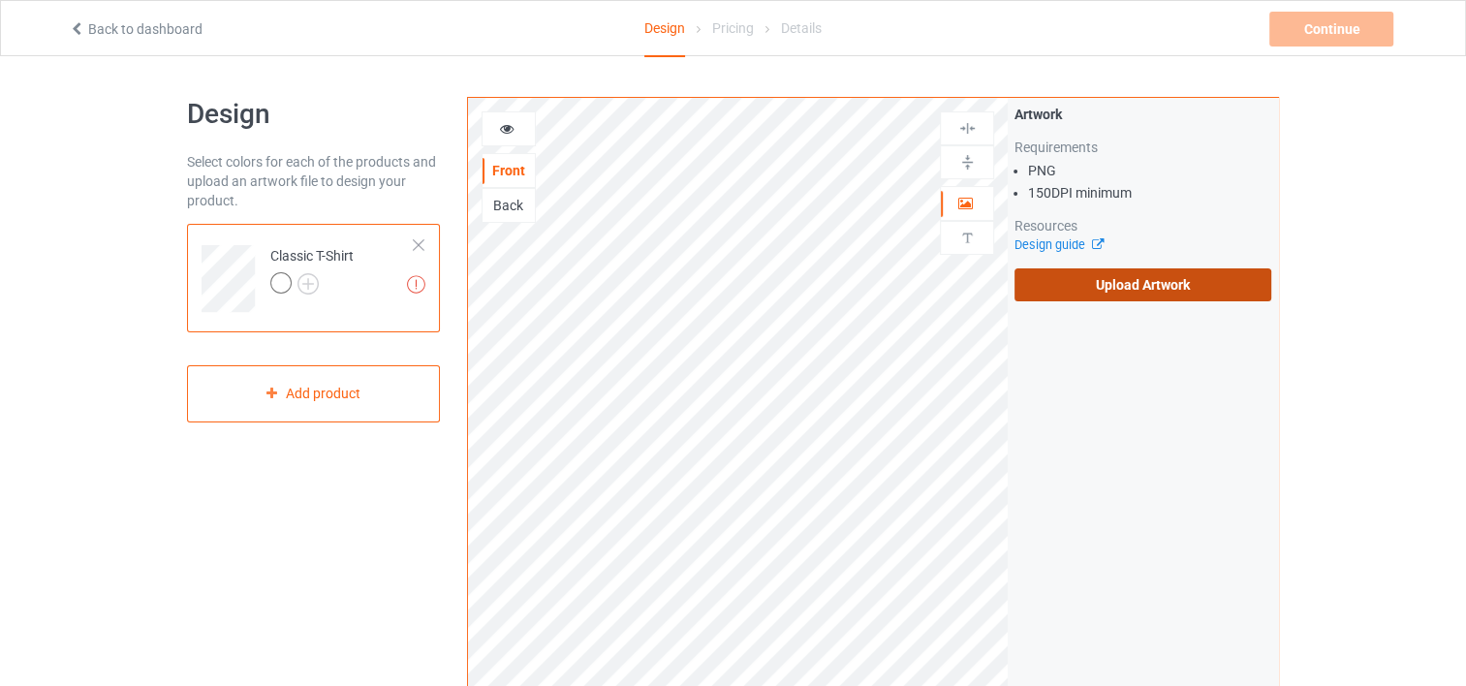
click at [1113, 287] on label "Upload Artwork" at bounding box center [1143, 284] width 257 height 33
click at [0, 0] on input "Upload Artwork" at bounding box center [0, 0] width 0 height 0
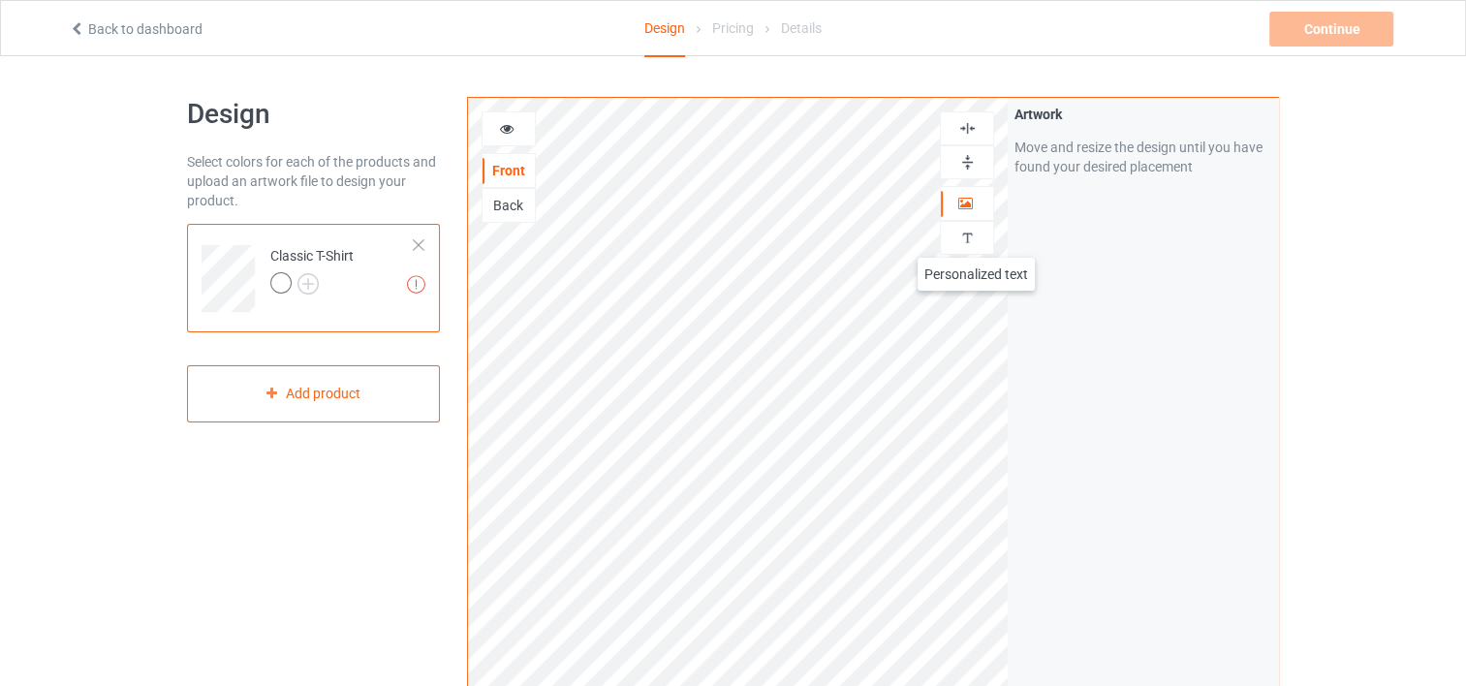
click at [977, 238] on div at bounding box center [967, 238] width 52 height 18
